Goal: Book appointment/travel/reservation

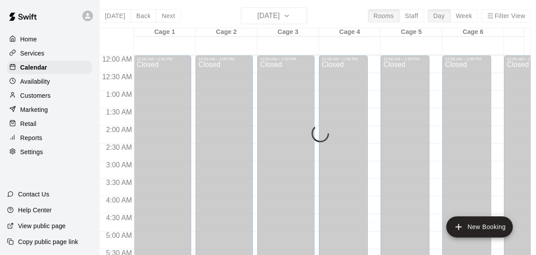
scroll to position [639, 0]
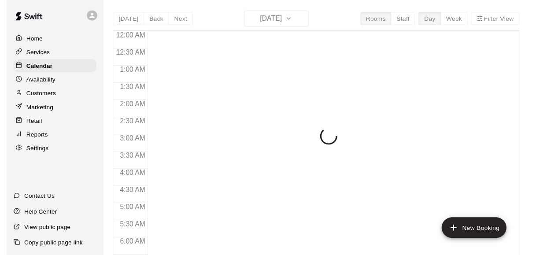
scroll to position [591, 0]
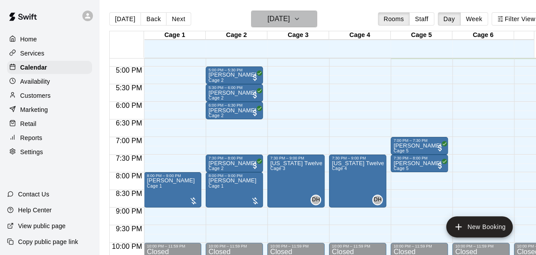
click at [286, 18] on h6 "[DATE]" at bounding box center [278, 19] width 22 height 12
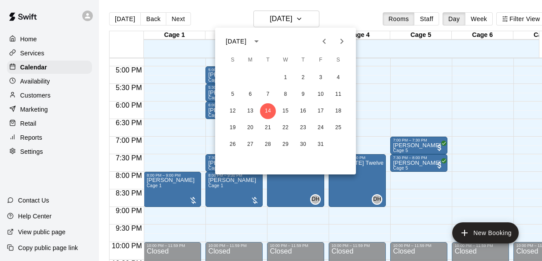
click at [167, 107] on div at bounding box center [271, 130] width 542 height 261
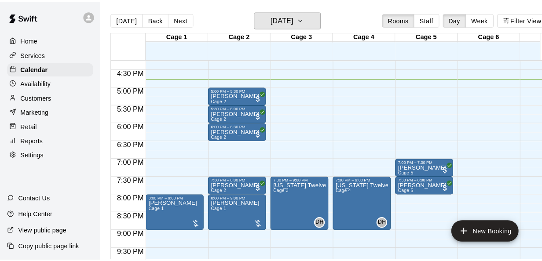
scroll to position [570, 0]
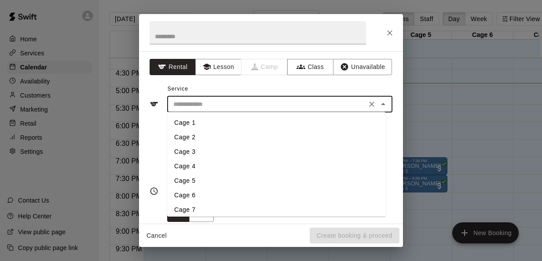
click at [257, 105] on input "text" at bounding box center [267, 104] width 194 height 11
click at [202, 151] on li "Cage 3" at bounding box center [276, 152] width 219 height 15
type input "******"
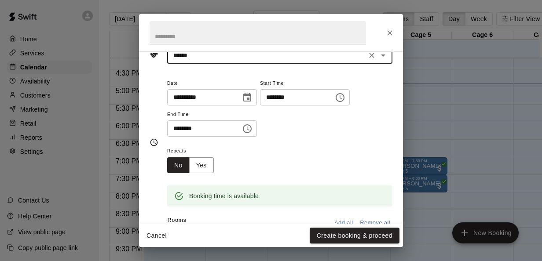
scroll to position [49, 0]
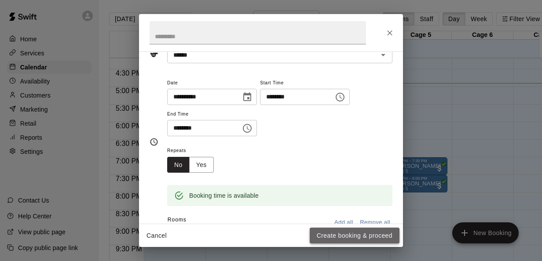
click at [349, 237] on button "Create booking & proceed" at bounding box center [355, 236] width 90 height 16
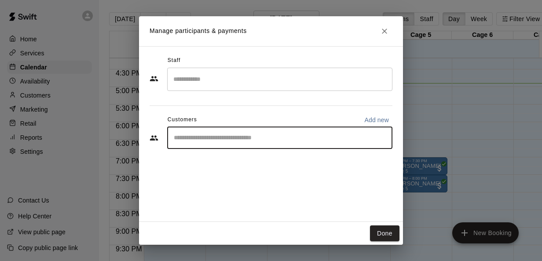
click at [230, 140] on input "Start typing to search customers..." at bounding box center [279, 138] width 217 height 9
type input "***"
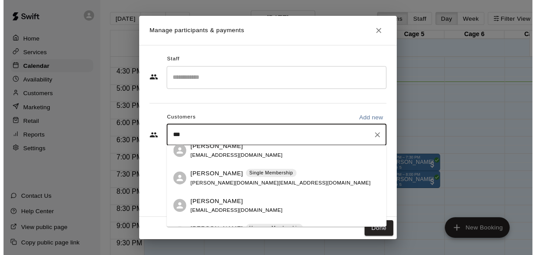
scroll to position [263, 0]
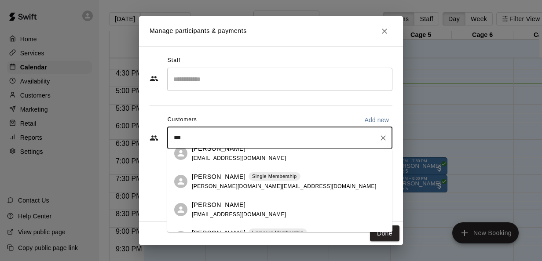
click at [222, 181] on div "[PERSON_NAME] Single Membership [PERSON_NAME][DOMAIN_NAME][EMAIL_ADDRESS][DOMAI…" at bounding box center [284, 182] width 185 height 19
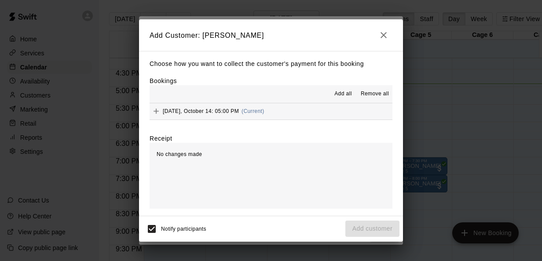
click at [286, 103] on div "Add all Remove all" at bounding box center [271, 94] width 243 height 18
click at [285, 111] on button "[DATE], October 14: 05:00 PM (Current)" at bounding box center [271, 111] width 243 height 16
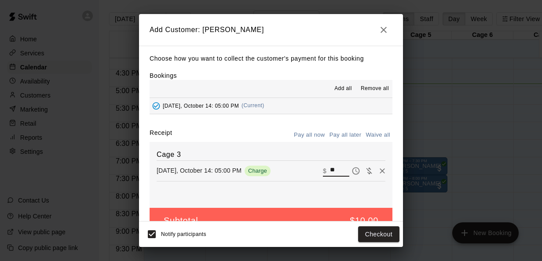
click at [331, 172] on input "**" at bounding box center [339, 170] width 19 height 11
type input "*"
click at [361, 234] on button "Add customer" at bounding box center [372, 235] width 54 height 16
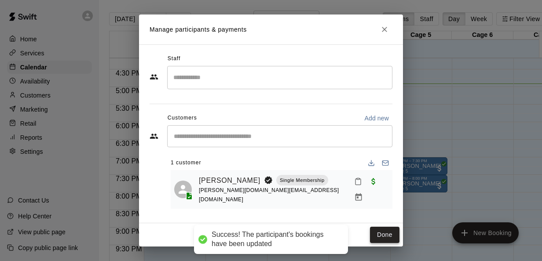
click at [395, 230] on button "Done" at bounding box center [384, 235] width 29 height 16
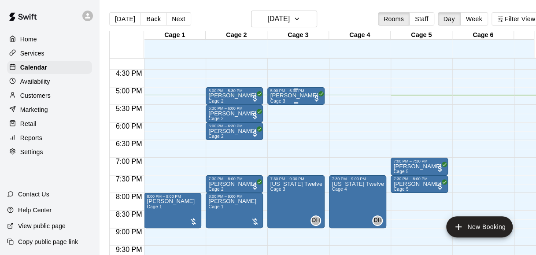
click at [304, 93] on div "[PERSON_NAME] Cage 3" at bounding box center [296, 220] width 52 height 255
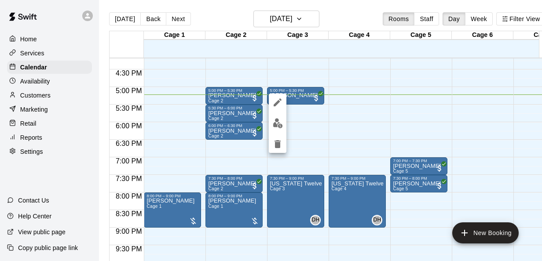
click at [233, 99] on div at bounding box center [271, 130] width 542 height 261
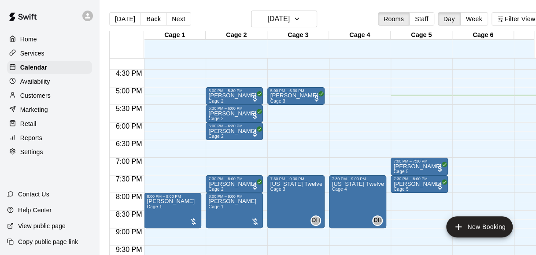
click at [233, 99] on div "[PERSON_NAME] Cage 2" at bounding box center [234, 220] width 52 height 255
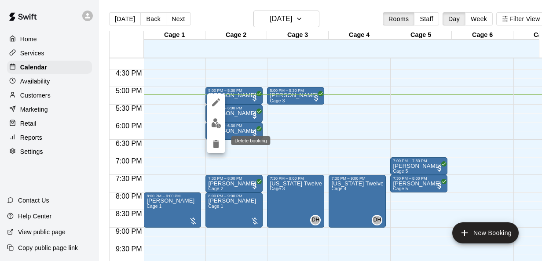
click at [217, 143] on icon "delete" at bounding box center [216, 144] width 6 height 8
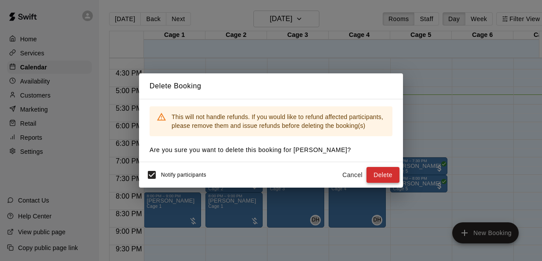
click at [387, 178] on button "Delete" at bounding box center [383, 175] width 33 height 16
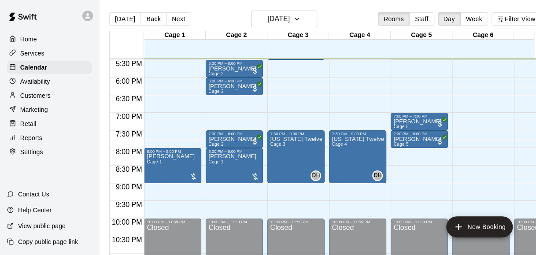
scroll to position [601, 0]
